Goal: Navigation & Orientation: Go to known website

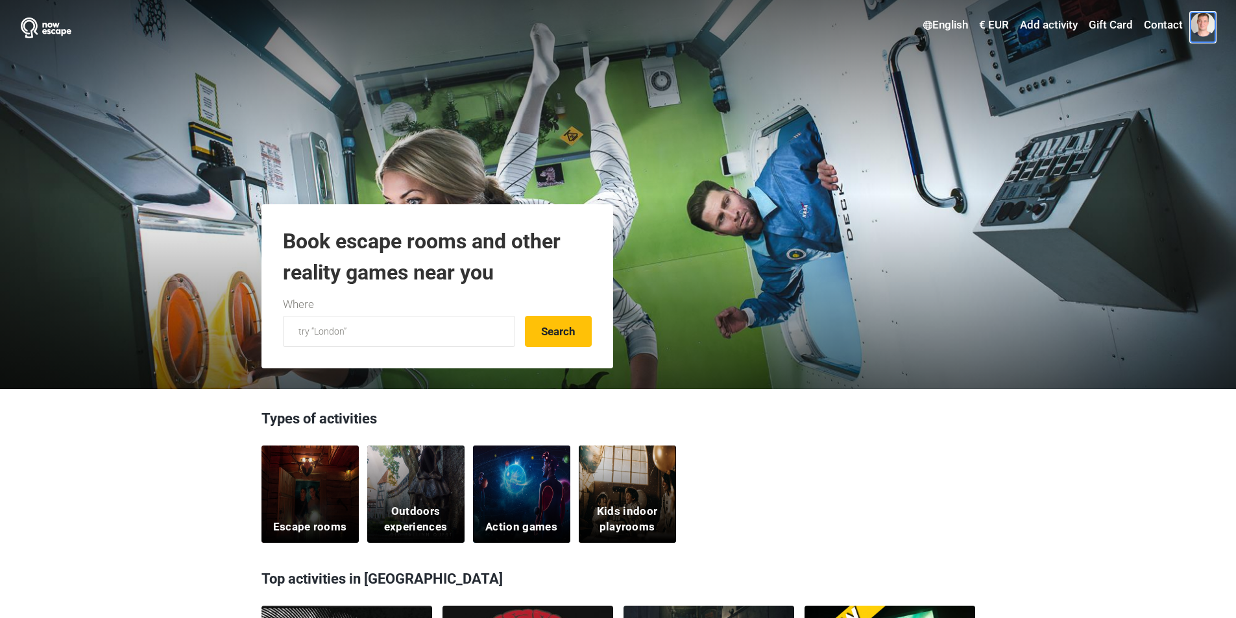
click at [1208, 27] on span at bounding box center [1202, 24] width 25 height 25
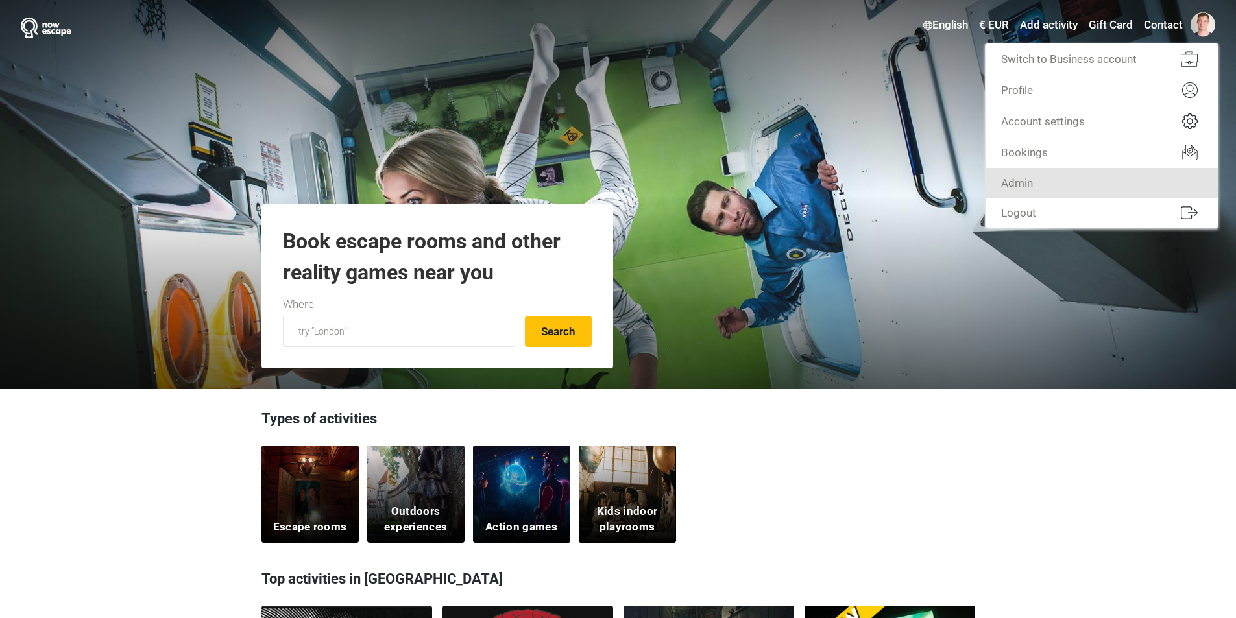
click at [1068, 184] on link "Admin" at bounding box center [1101, 183] width 232 height 30
